Goal: Browse casually

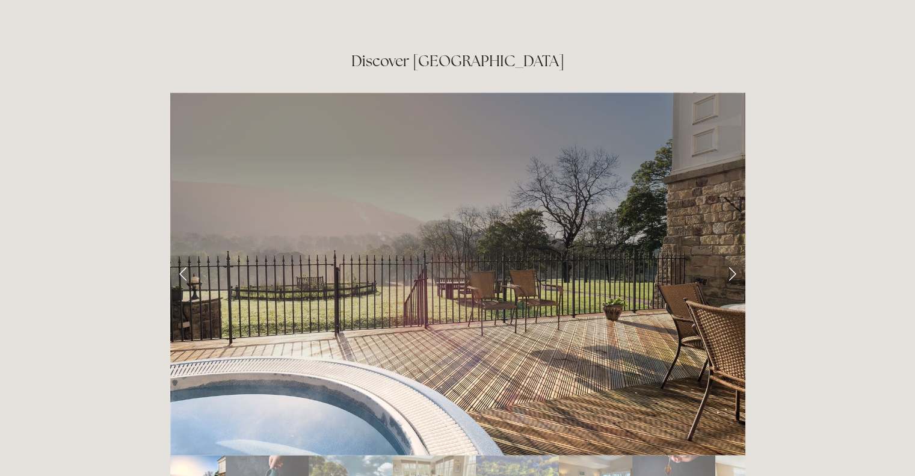
scroll to position [2004, 0]
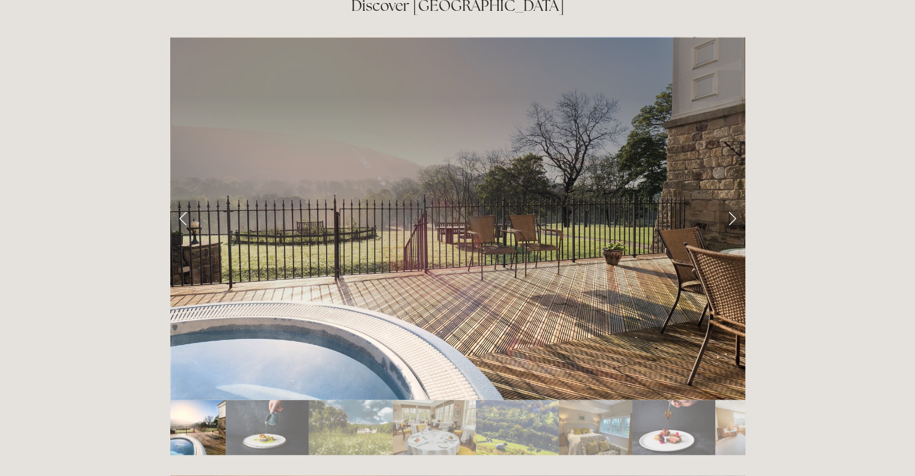
click at [731, 200] on link "Next Slide" at bounding box center [732, 218] width 26 height 36
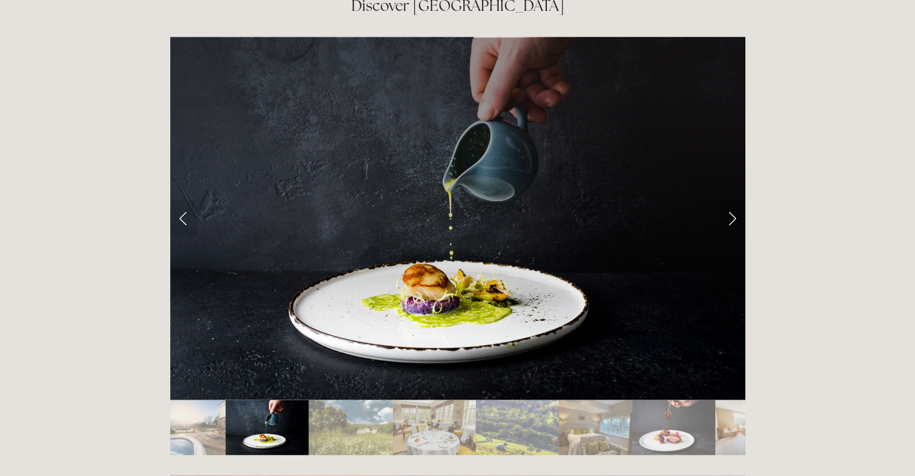
click at [731, 200] on link "Next Slide" at bounding box center [732, 218] width 26 height 36
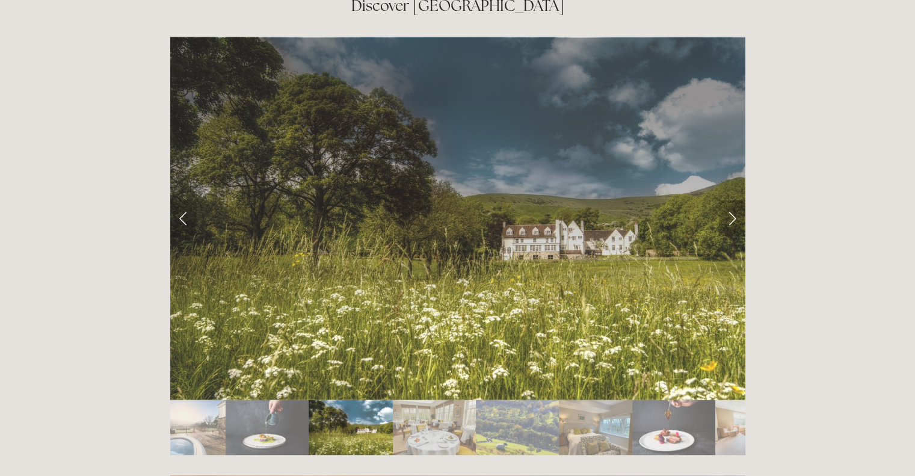
click at [731, 200] on link "Next Slide" at bounding box center [732, 218] width 26 height 36
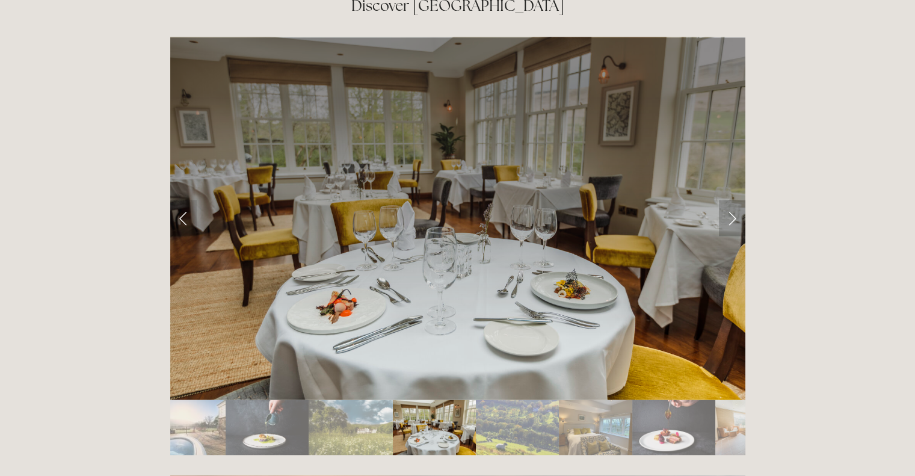
click at [731, 200] on link "Next Slide" at bounding box center [732, 218] width 26 height 36
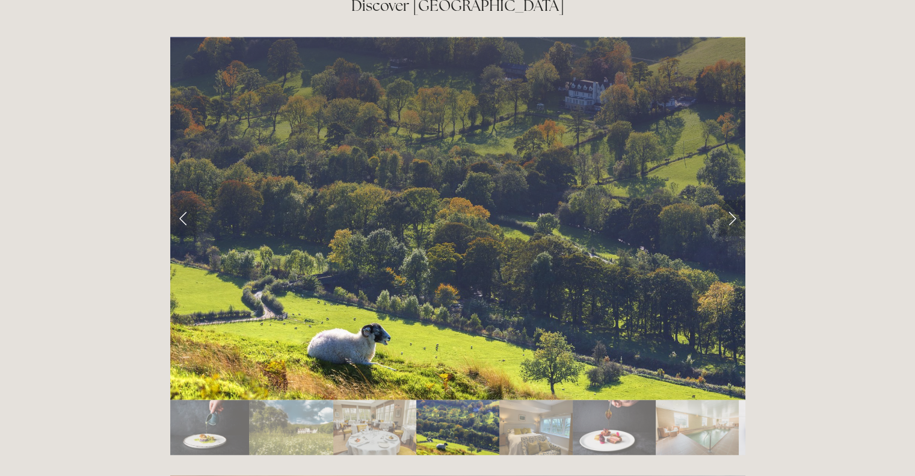
click at [731, 200] on link "Next Slide" at bounding box center [732, 218] width 26 height 36
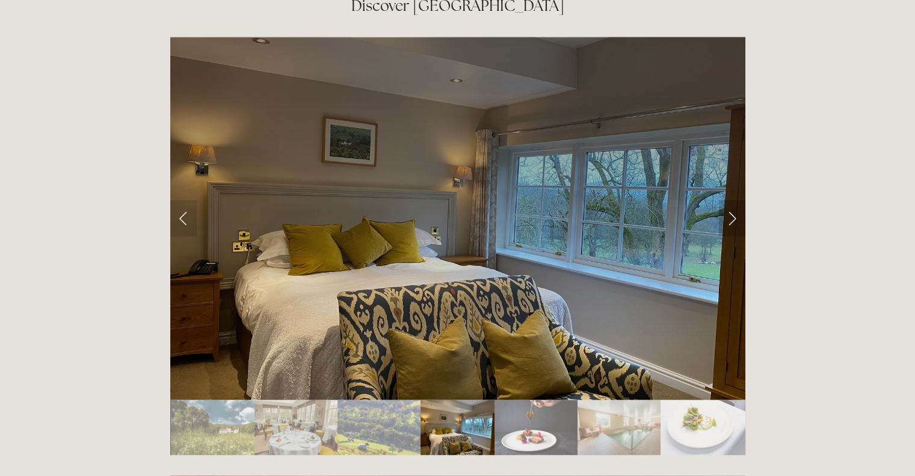
click at [731, 200] on link "Next Slide" at bounding box center [732, 218] width 26 height 36
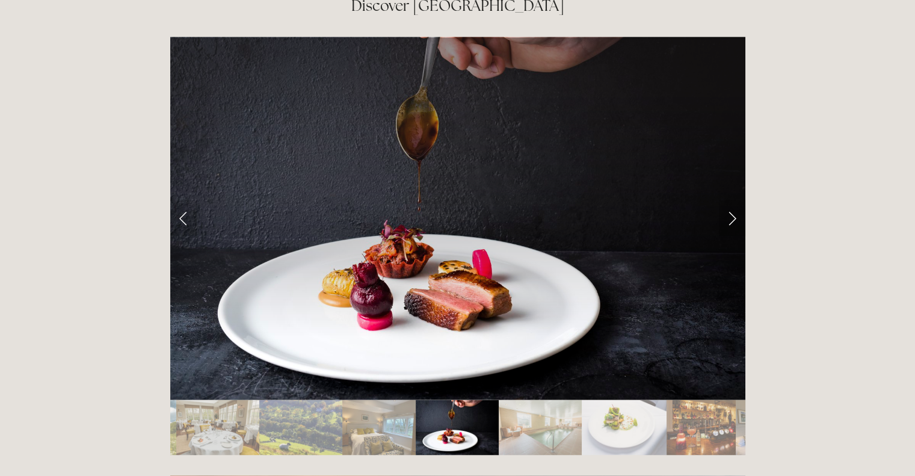
click at [731, 200] on link "Next Slide" at bounding box center [732, 218] width 26 height 36
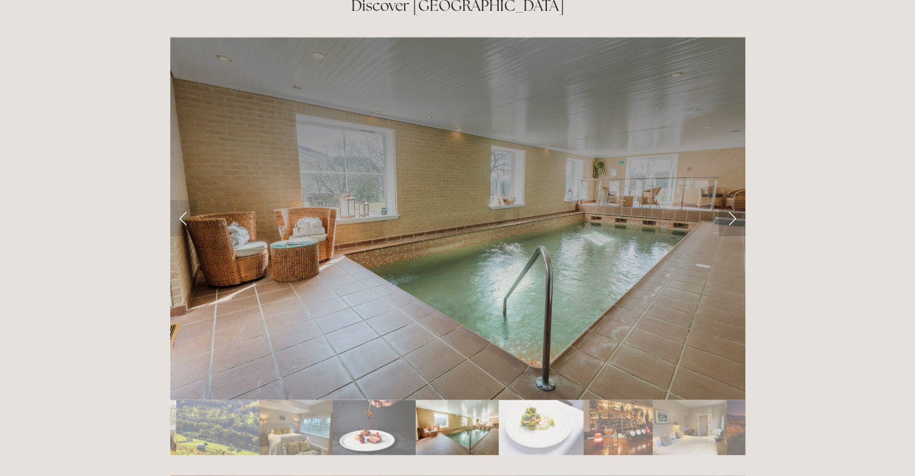
click at [731, 200] on link "Next Slide" at bounding box center [732, 218] width 26 height 36
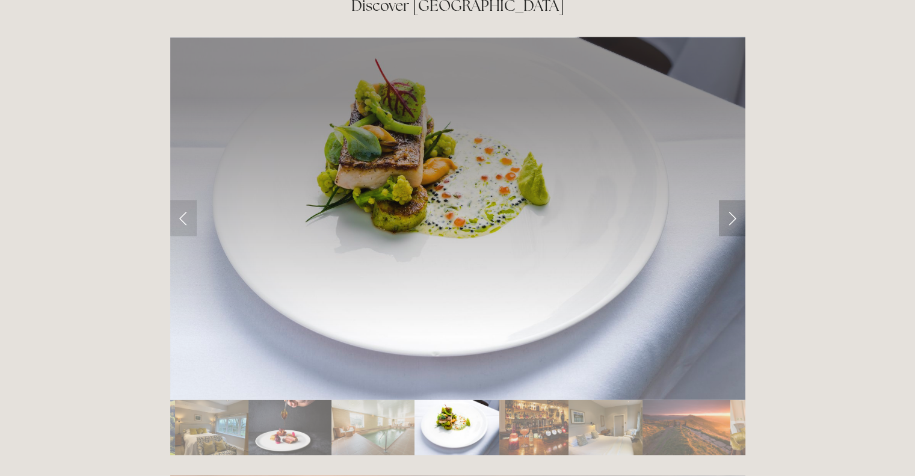
click at [731, 200] on link "Next Slide" at bounding box center [732, 218] width 26 height 36
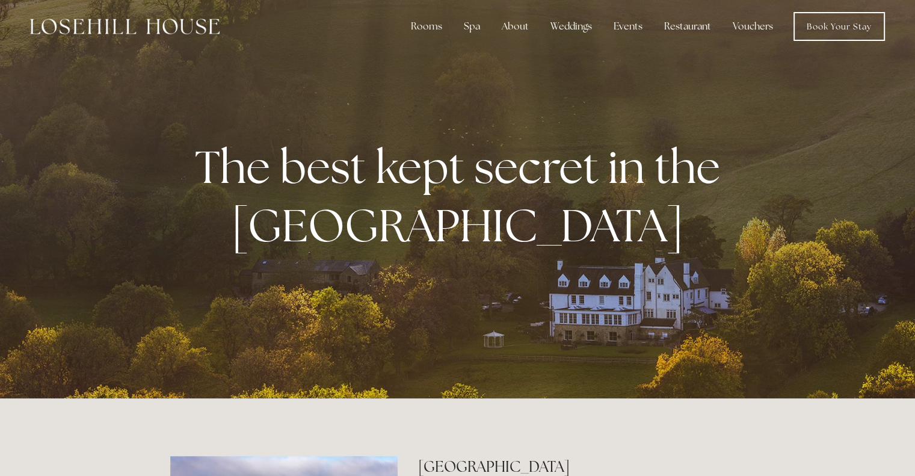
scroll to position [0, 0]
